Goal: Communication & Community: Share content

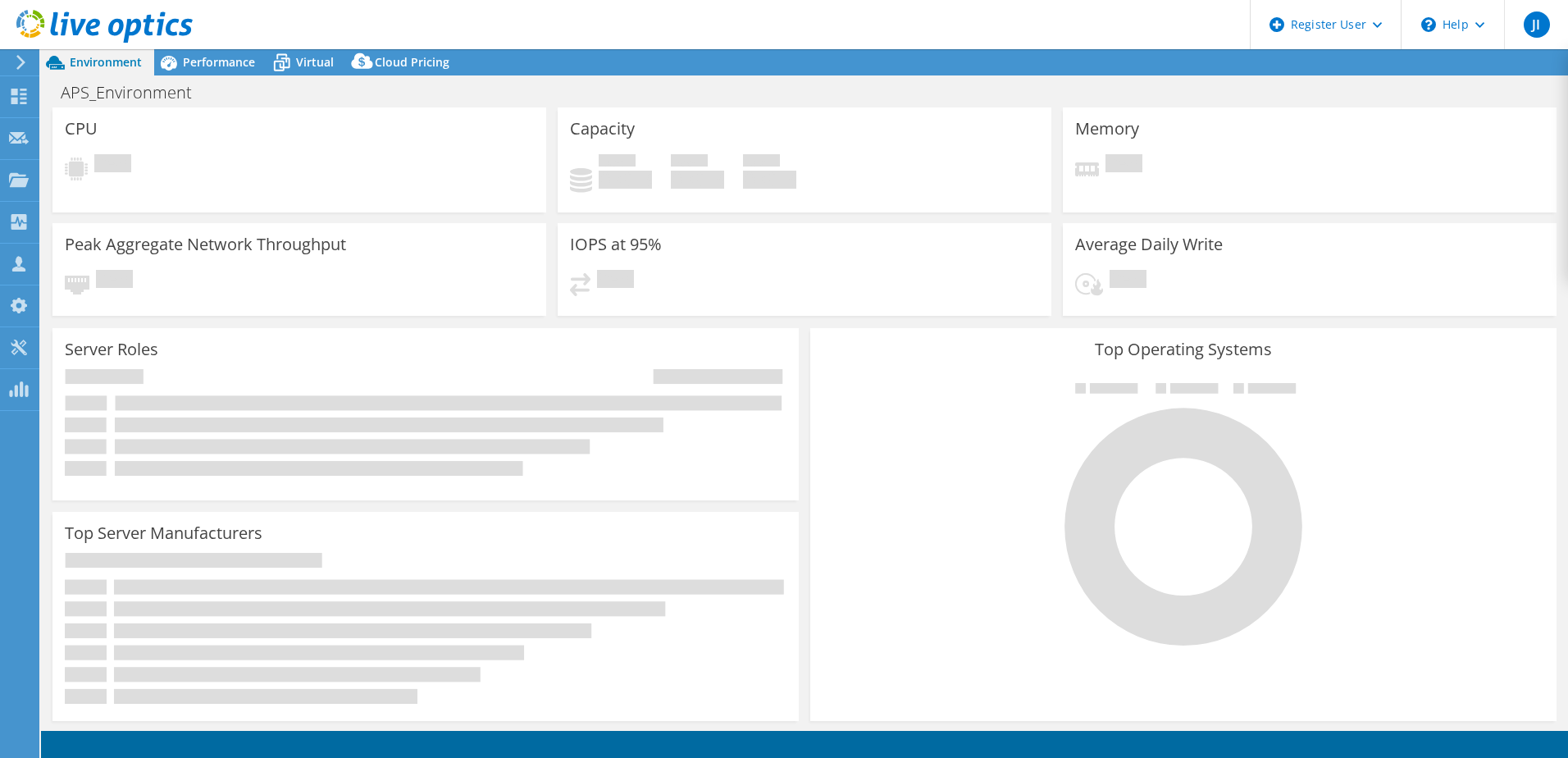
select select "USD"
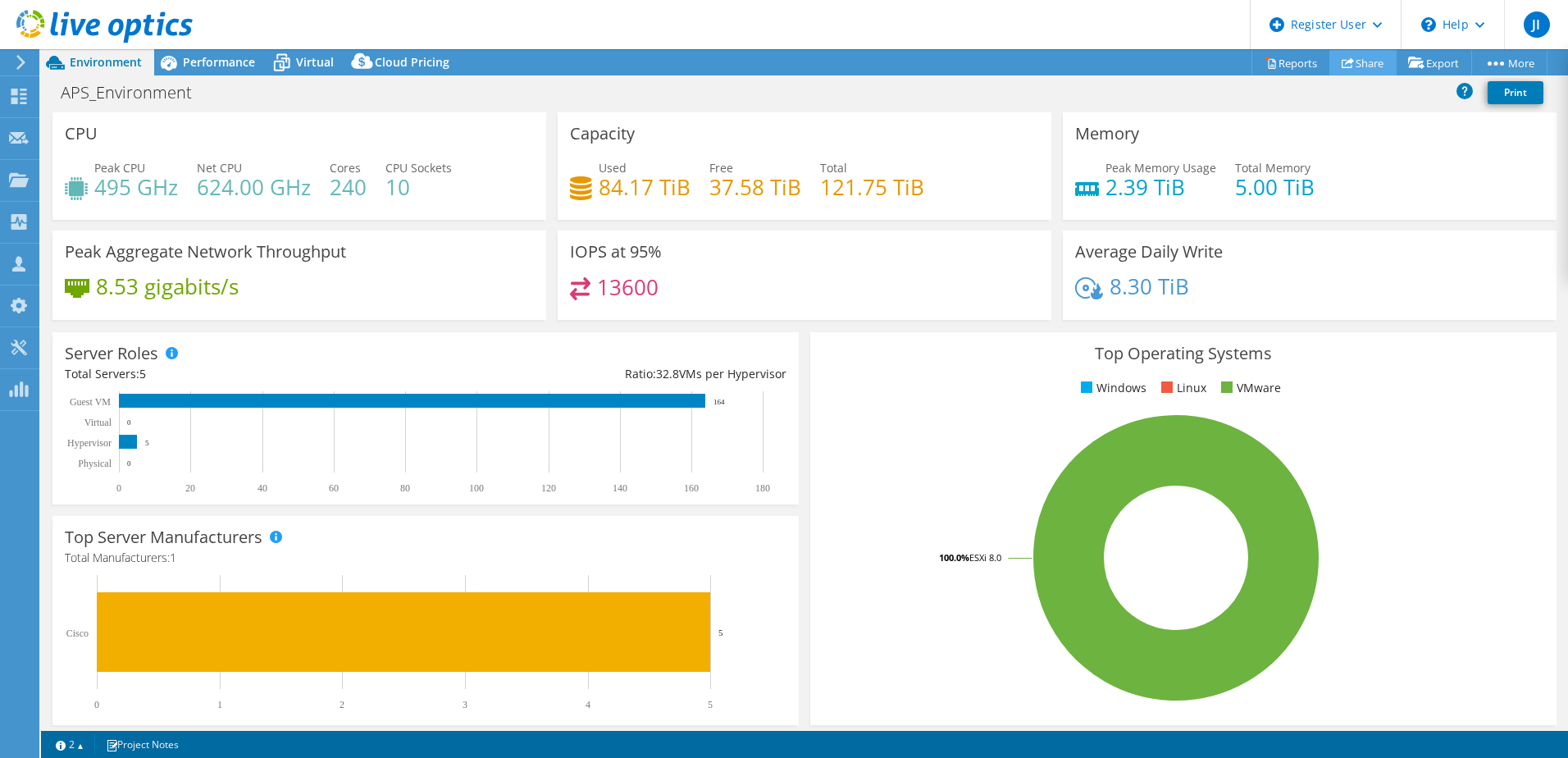
click at [1357, 63] on link "Share" at bounding box center [1363, 63] width 67 height 25
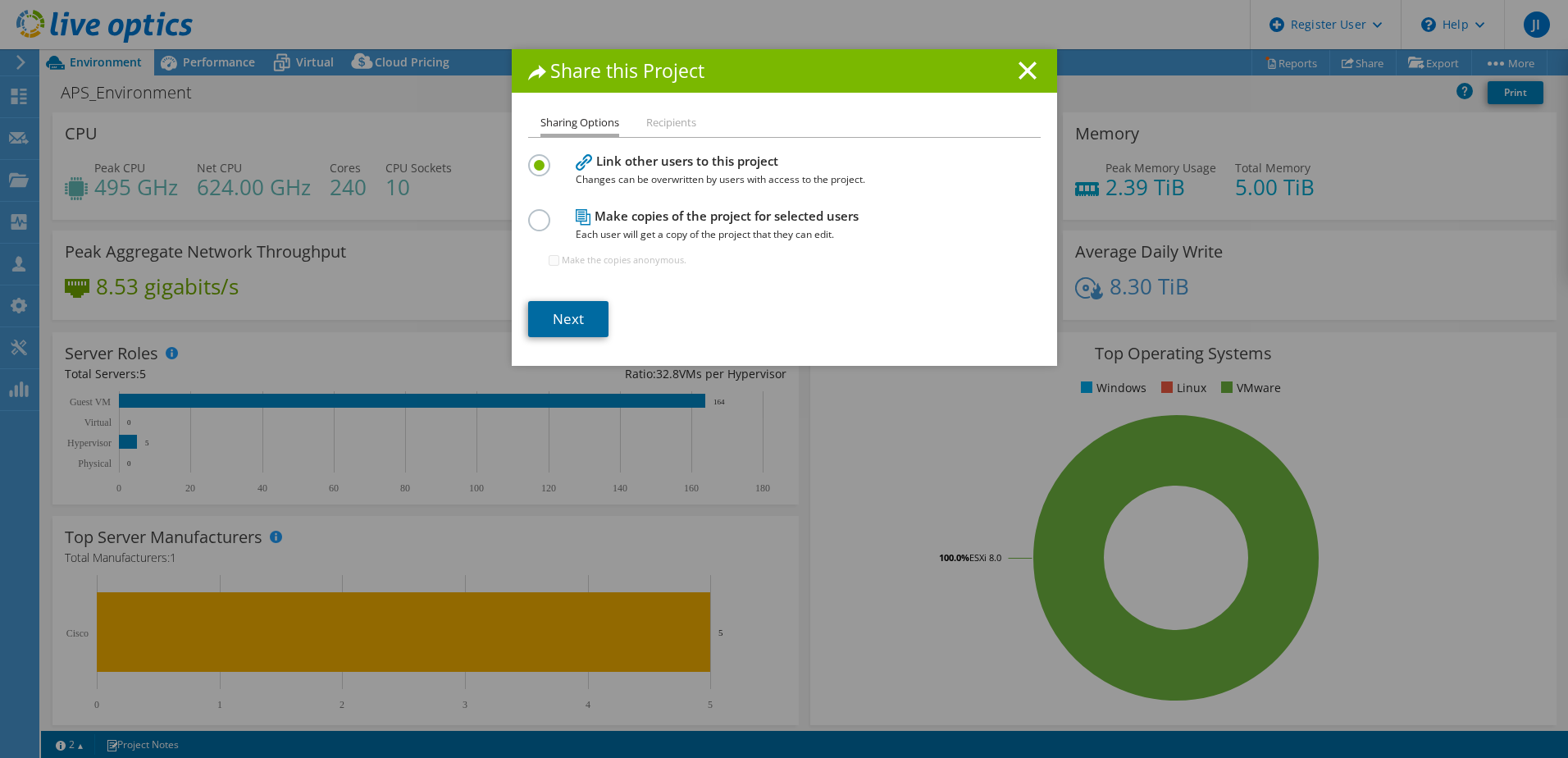
click at [568, 317] on link "Next" at bounding box center [569, 319] width 81 height 37
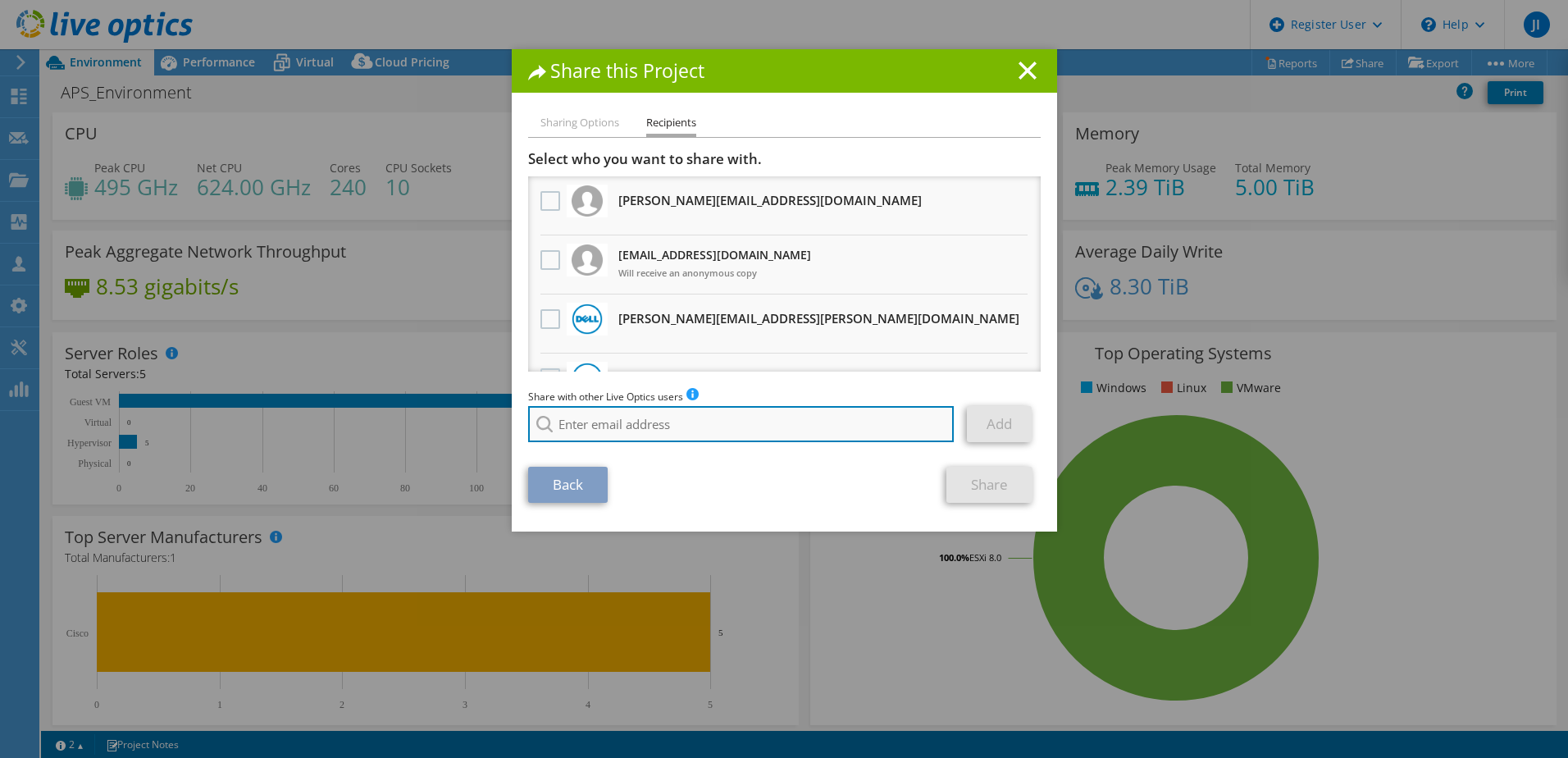
click at [565, 417] on input "search" at bounding box center [741, 424] width 426 height 37
click at [603, 418] on input "search" at bounding box center [741, 424] width 426 height 37
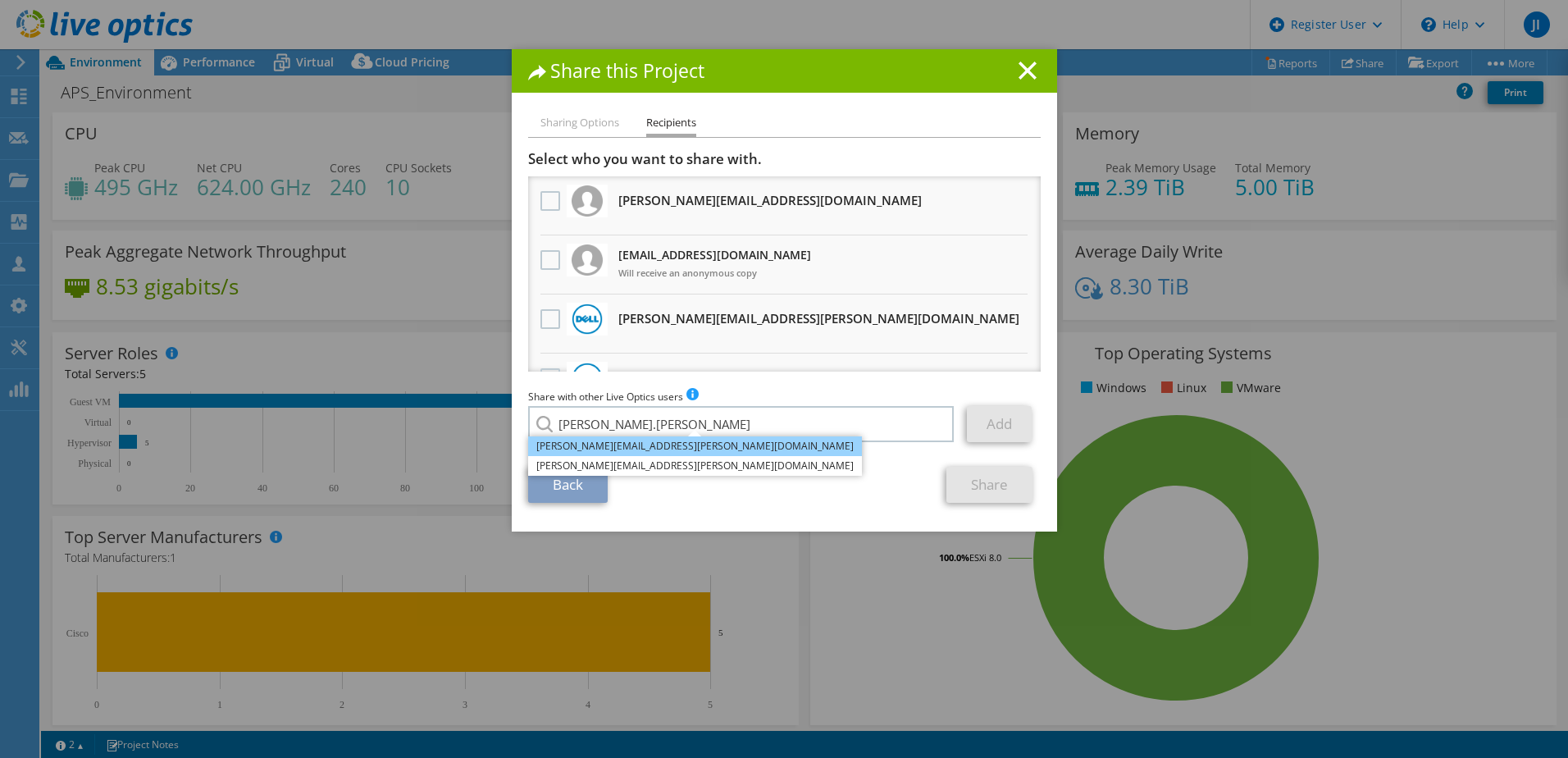
click at [597, 442] on li "[PERSON_NAME][EMAIL_ADDRESS][PERSON_NAME][DOMAIN_NAME]" at bounding box center [695, 446] width 334 height 19
type input "[PERSON_NAME][EMAIL_ADDRESS][PERSON_NAME][DOMAIN_NAME]"
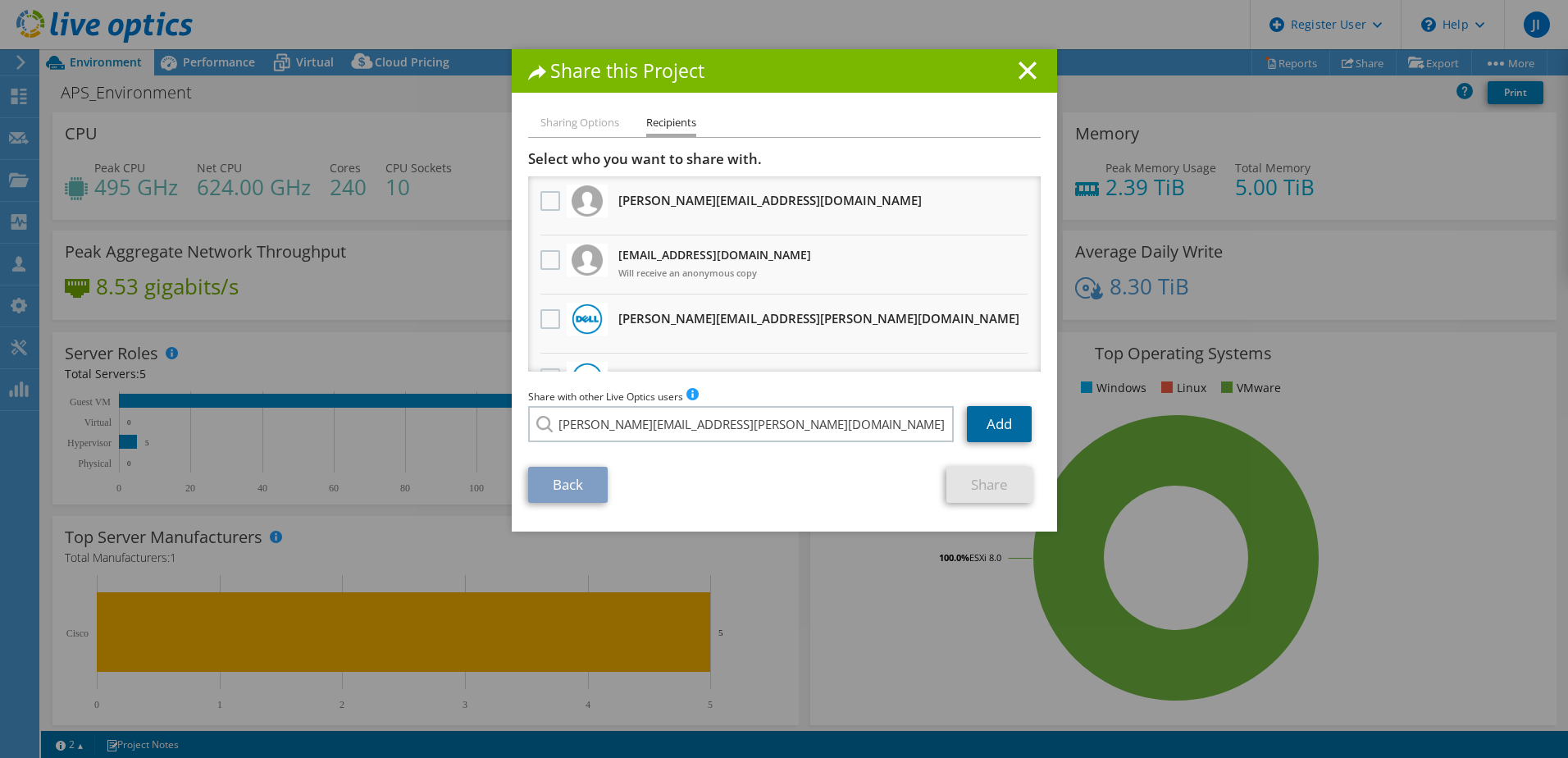
click at [982, 425] on link "Add" at bounding box center [999, 424] width 64 height 37
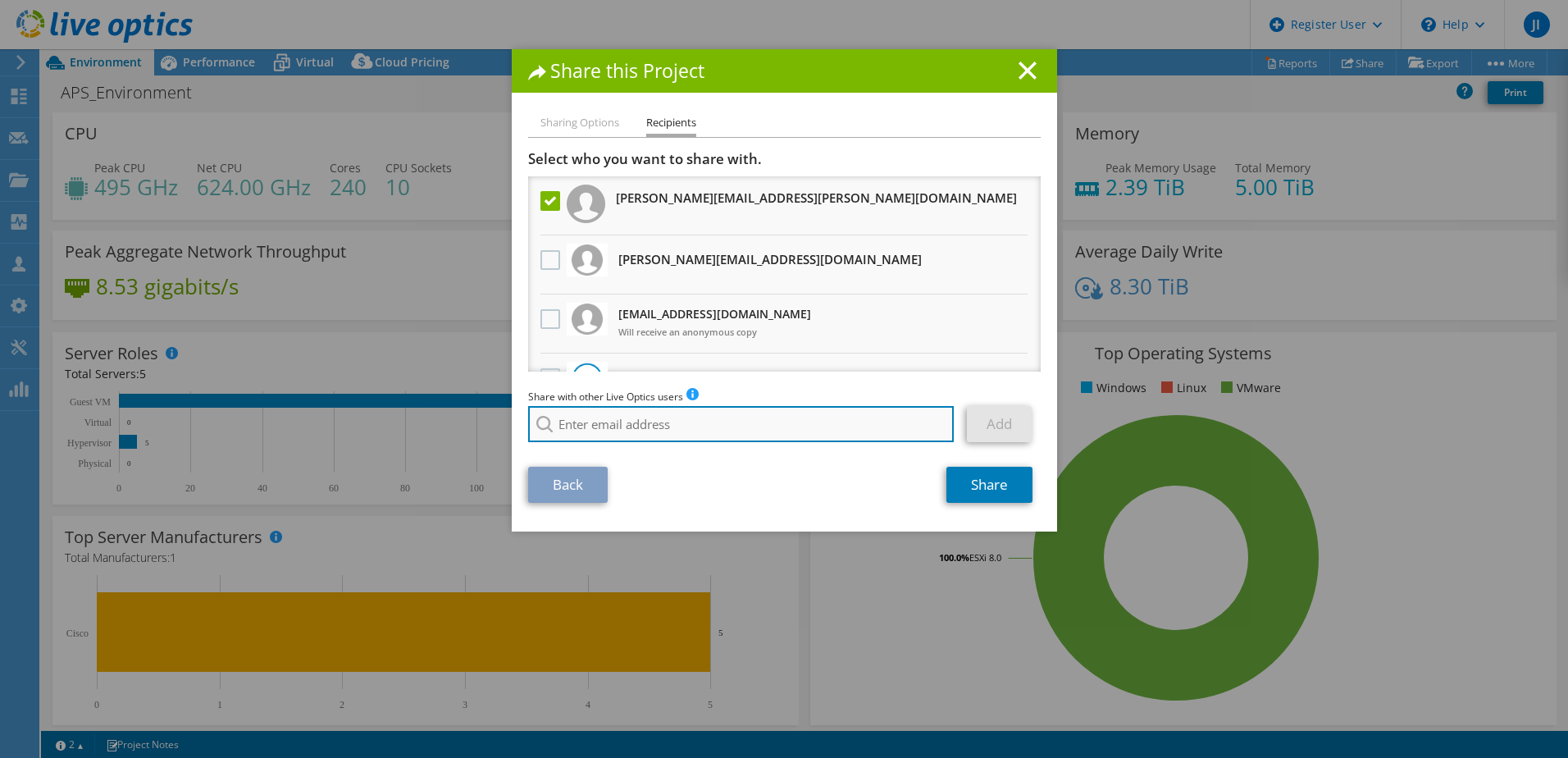
click at [748, 429] on input "search" at bounding box center [741, 424] width 426 height 37
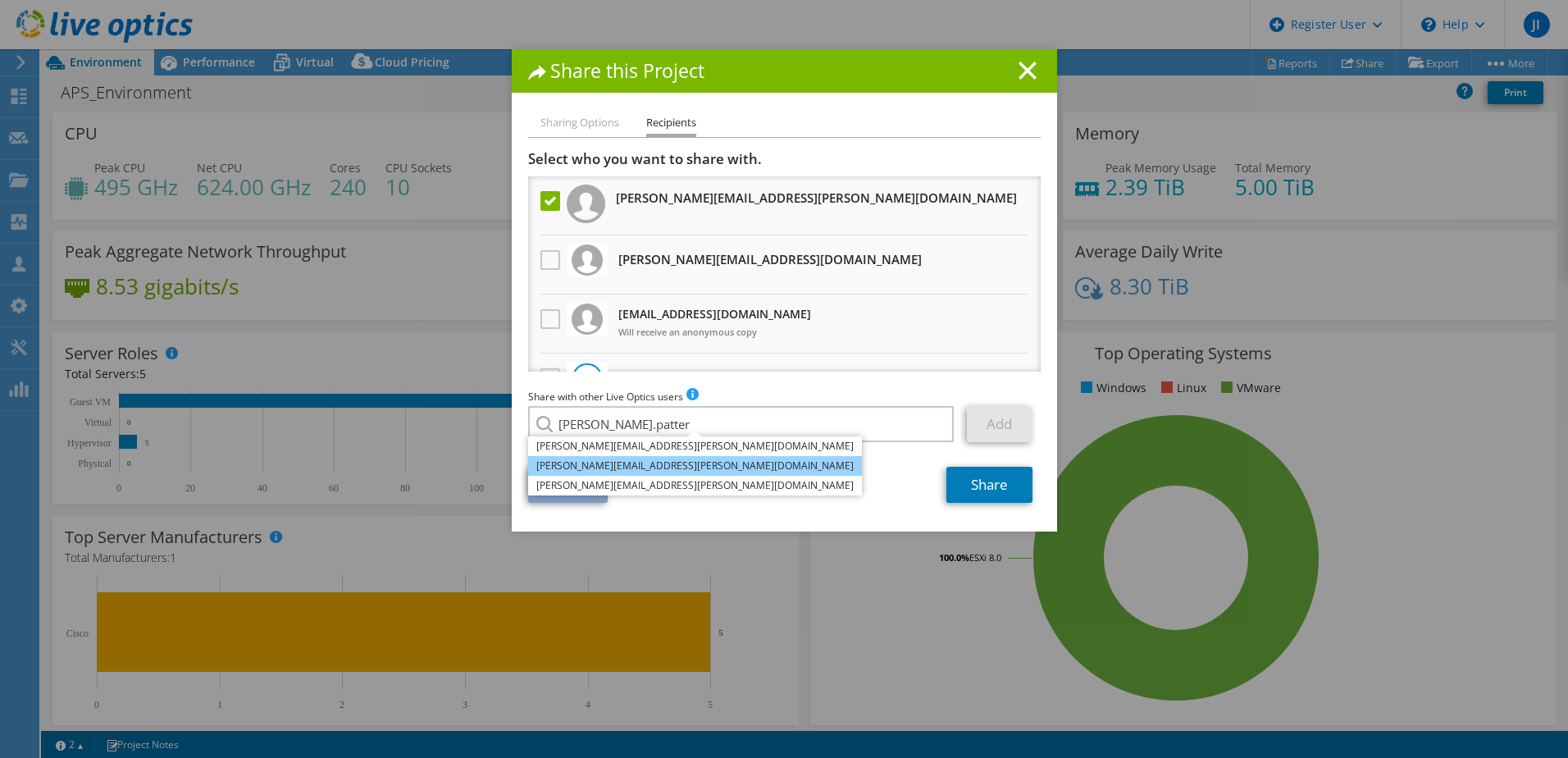
click at [654, 460] on li "[PERSON_NAME][EMAIL_ADDRESS][PERSON_NAME][DOMAIN_NAME]" at bounding box center [695, 466] width 334 height 19
type input "[PERSON_NAME][EMAIL_ADDRESS][PERSON_NAME][DOMAIN_NAME]"
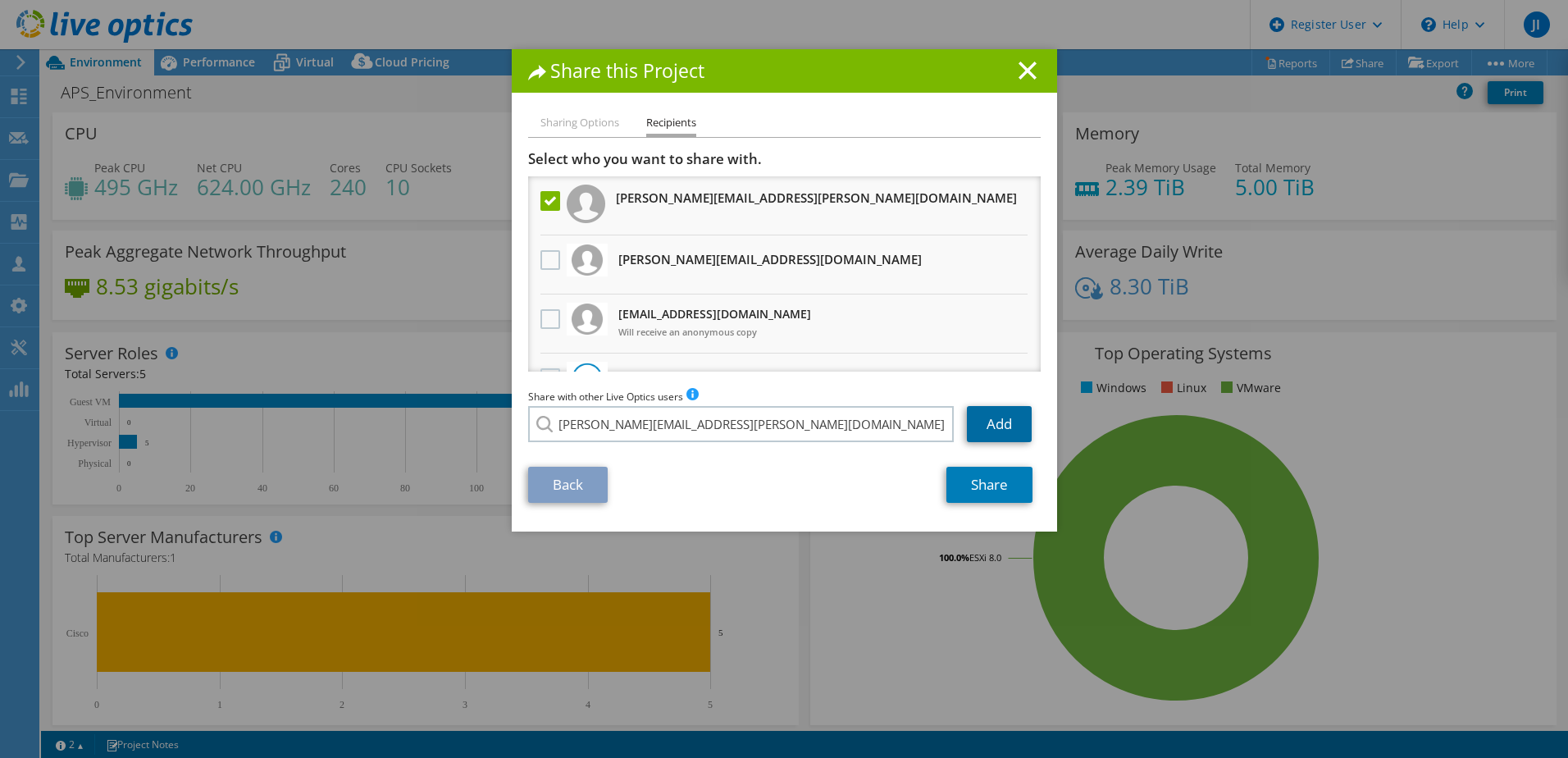
click at [1001, 425] on link "Add" at bounding box center [999, 424] width 64 height 37
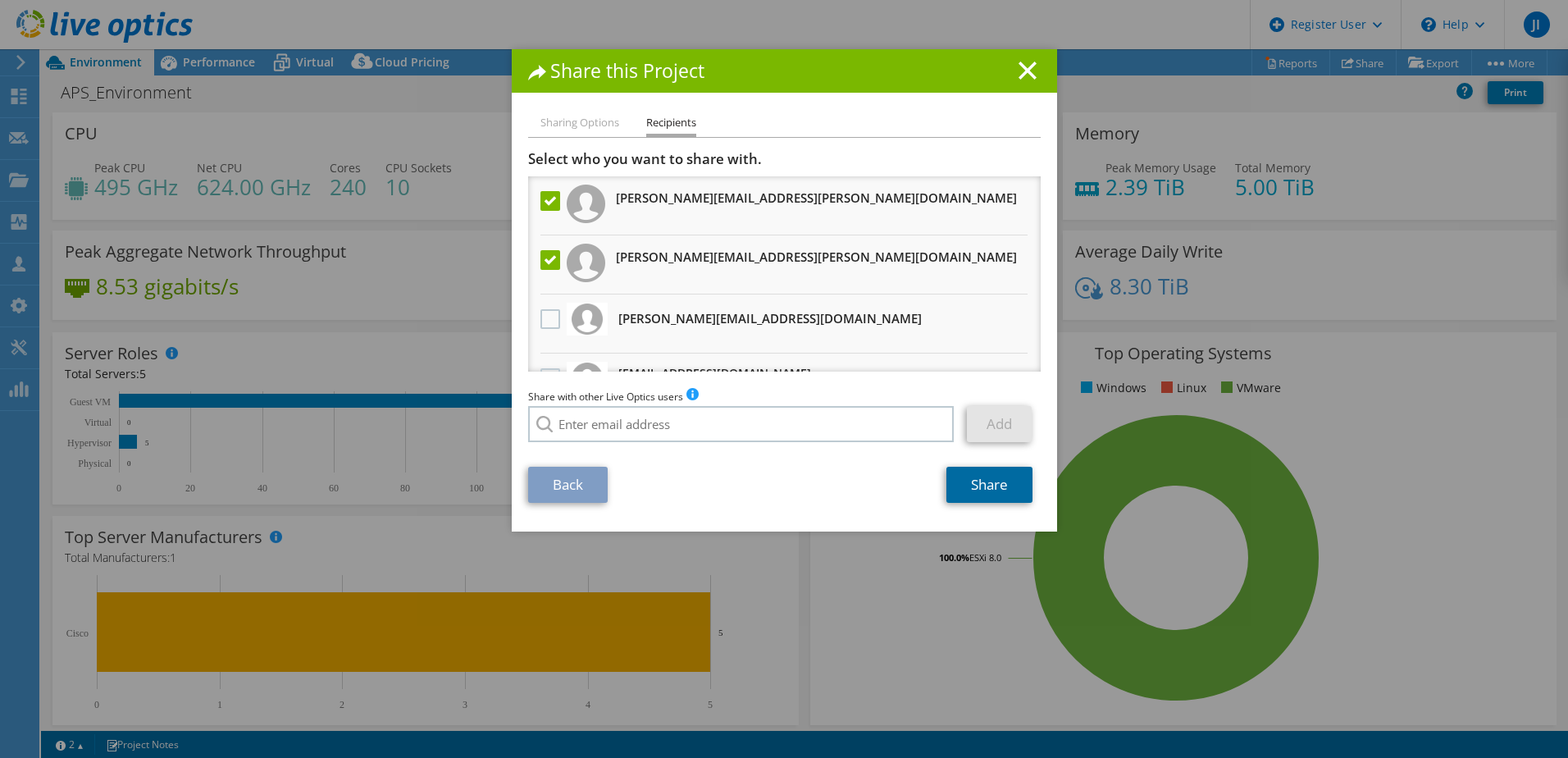
click at [997, 485] on link "Share" at bounding box center [990, 485] width 87 height 37
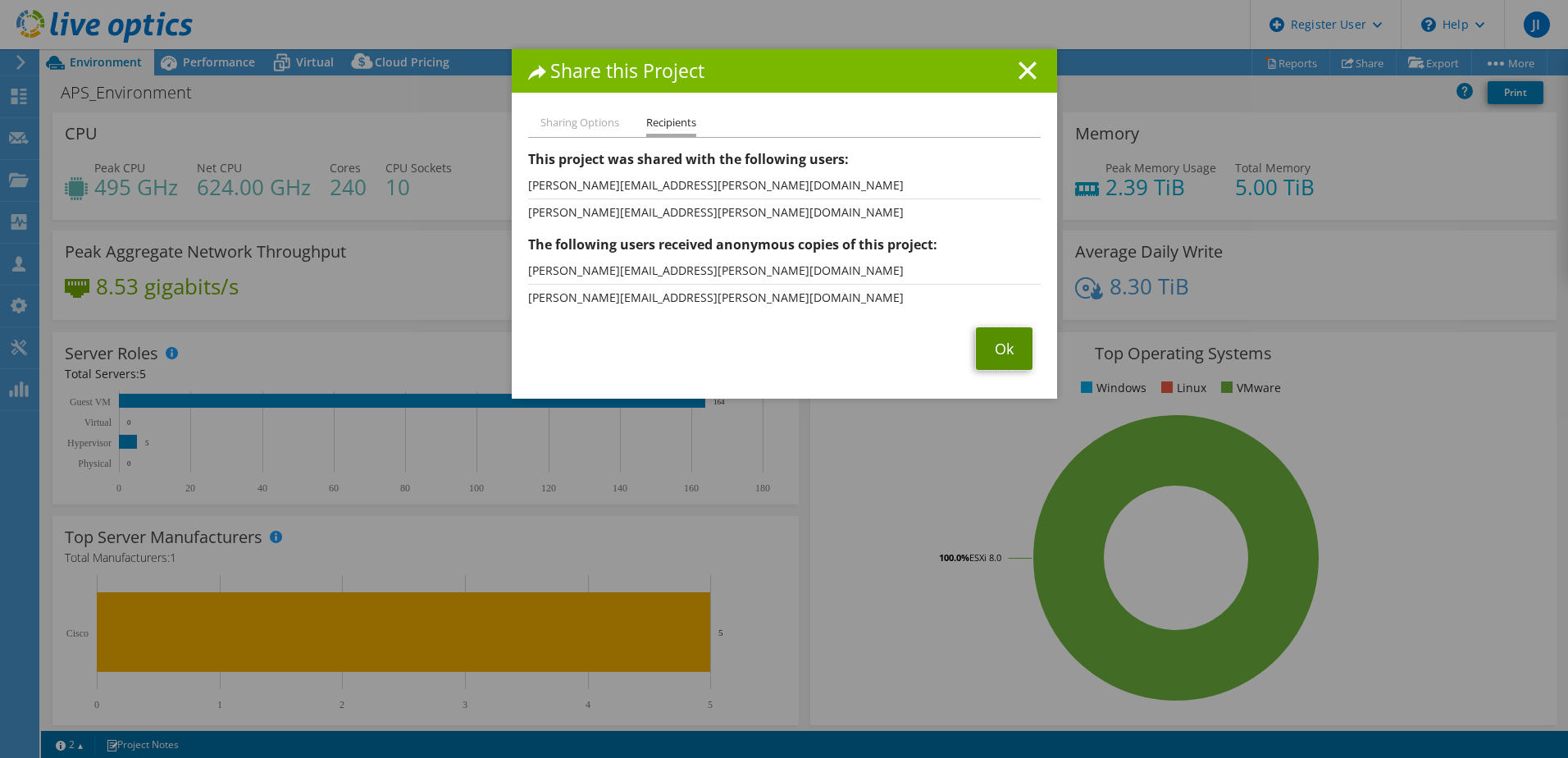
click at [992, 345] on link "Ok" at bounding box center [1004, 348] width 57 height 42
